Goal: Communication & Community: Answer question/provide support

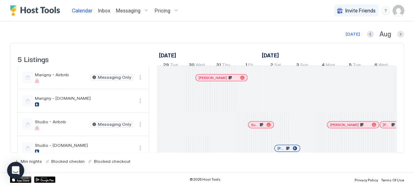
scroll to position [0, 290]
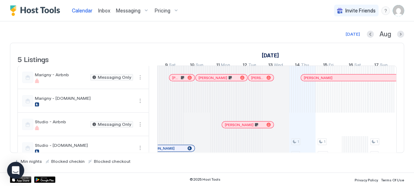
click at [350, 38] on div "[DATE] [DATE] Listings [DATE] [DATE] [DATE] 29 Tue 30 Wed 31 Thu 1 Fri 2 Sat 3 …" at bounding box center [207, 97] width 394 height 134
click at [351, 36] on div "[DATE]" at bounding box center [353, 34] width 14 height 6
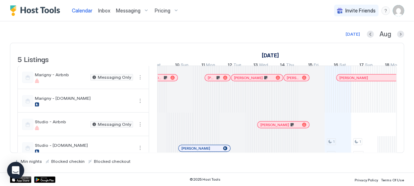
scroll to position [0, 206]
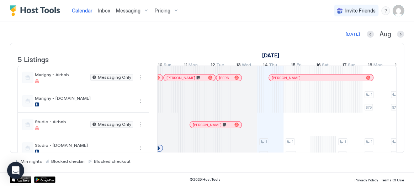
click at [100, 7] on span "Inbox" at bounding box center [104, 10] width 12 height 6
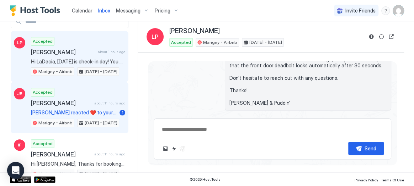
click at [91, 103] on span "[PERSON_NAME]" at bounding box center [61, 102] width 61 height 7
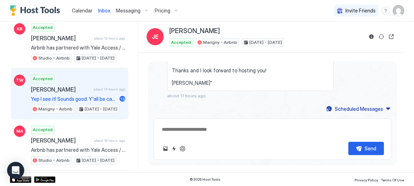
click at [65, 90] on span "[PERSON_NAME]" at bounding box center [61, 89] width 60 height 7
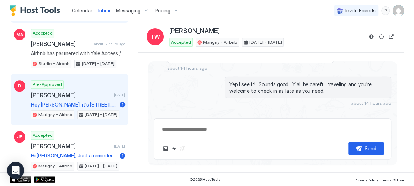
click at [69, 91] on span "[PERSON_NAME]" at bounding box center [71, 94] width 80 height 7
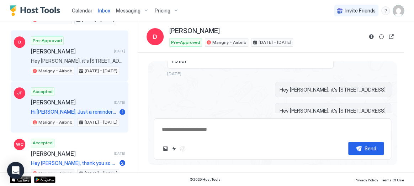
click at [72, 94] on div "Accepted [PERSON_NAME] [DATE] Hi [PERSON_NAME], Just a reminder that check-out …" at bounding box center [78, 106] width 94 height 39
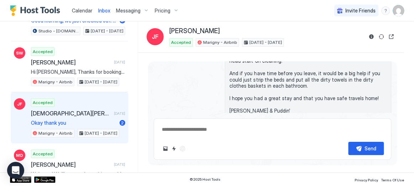
click at [70, 120] on span "Okay thank you" at bounding box center [74, 123] width 86 height 6
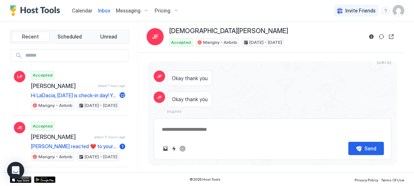
click at [79, 10] on span "Calendar" at bounding box center [82, 10] width 21 height 6
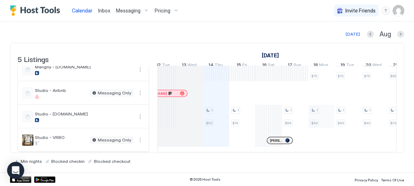
scroll to position [0, 321]
